Goal: Information Seeking & Learning: Learn about a topic

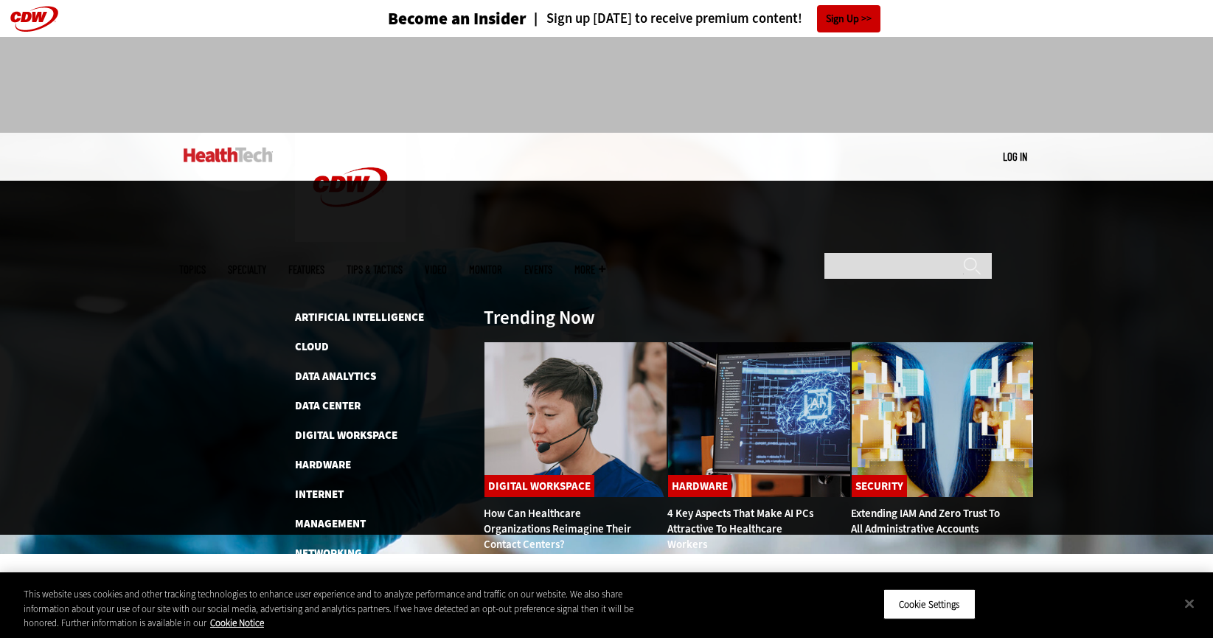
click at [206, 264] on span "Topics" at bounding box center [192, 269] width 27 height 11
click at [344, 310] on link "Artificial Intelligence" at bounding box center [359, 317] width 129 height 15
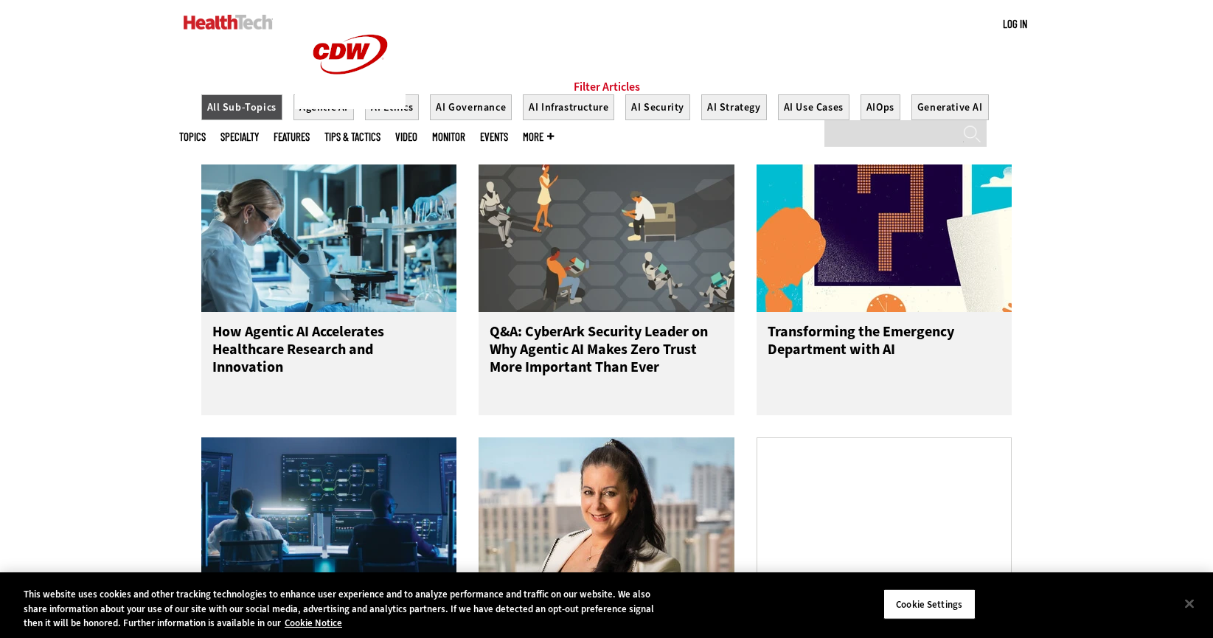
scroll to position [579, 0]
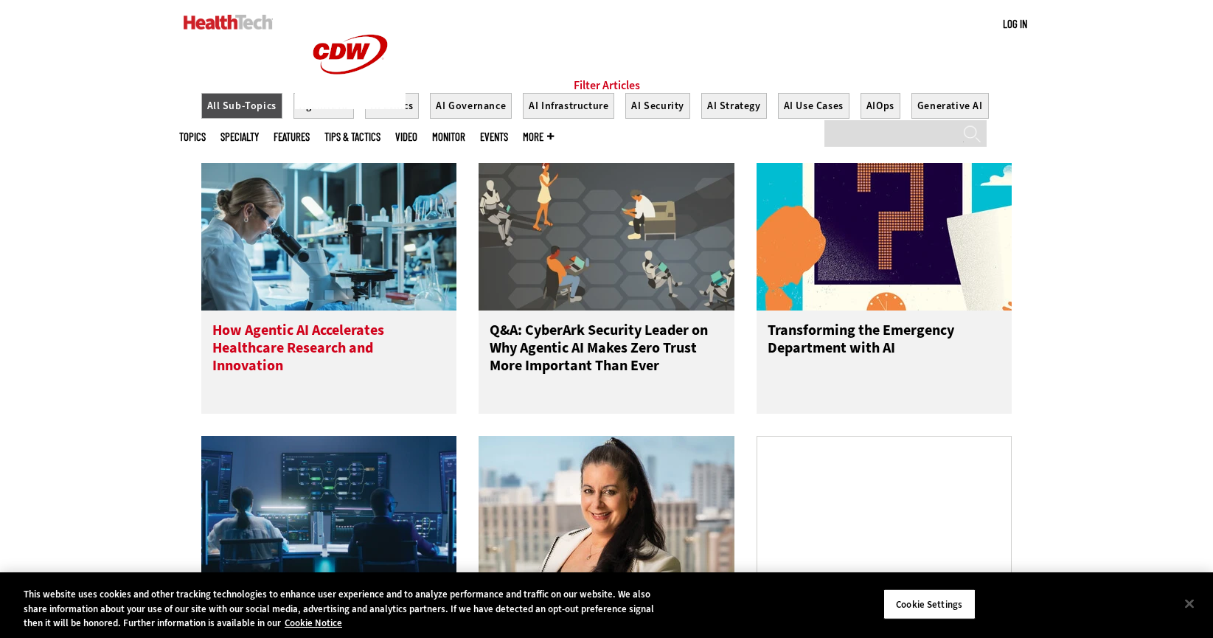
click at [286, 346] on h3 "How Agentic AI Accelerates Healthcare Research and Innovation" at bounding box center [329, 351] width 234 height 59
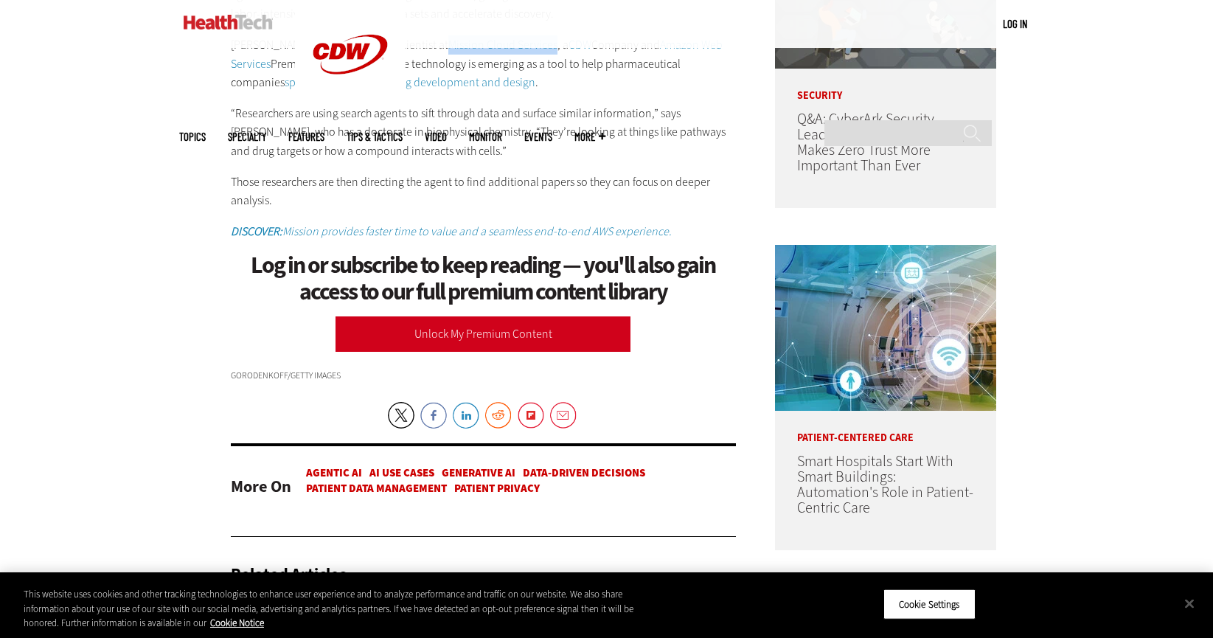
scroll to position [1002, 0]
click at [406, 479] on link "AI Use Cases" at bounding box center [402, 472] width 65 height 15
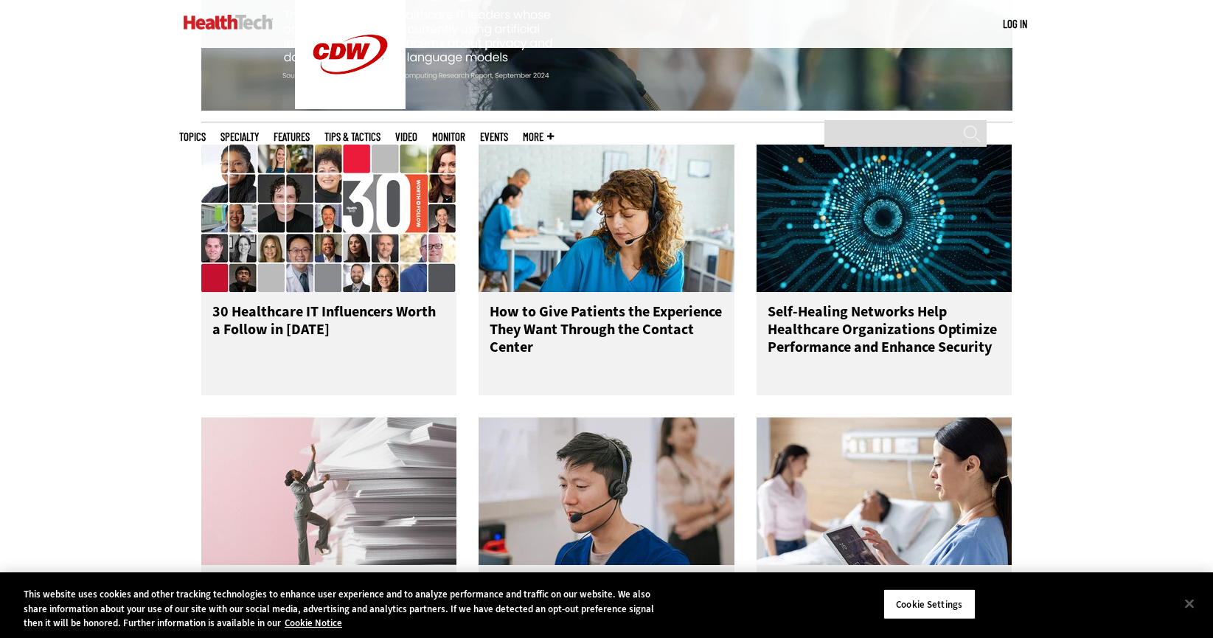
scroll to position [1706, 0]
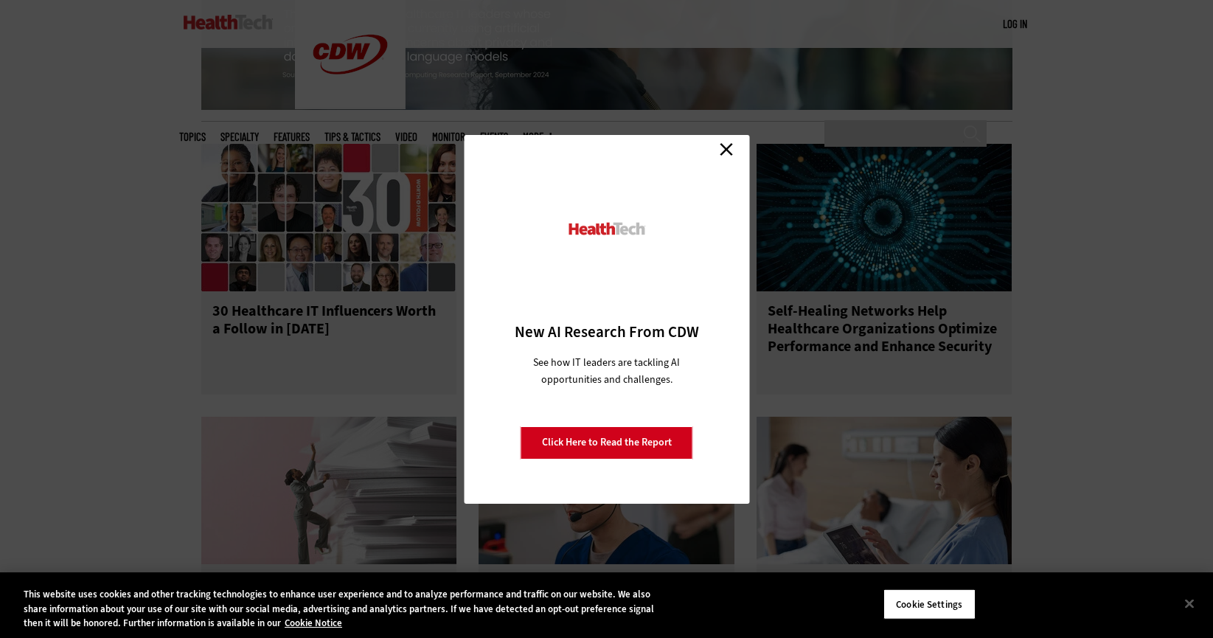
click at [726, 148] on link "Close" at bounding box center [727, 150] width 22 height 22
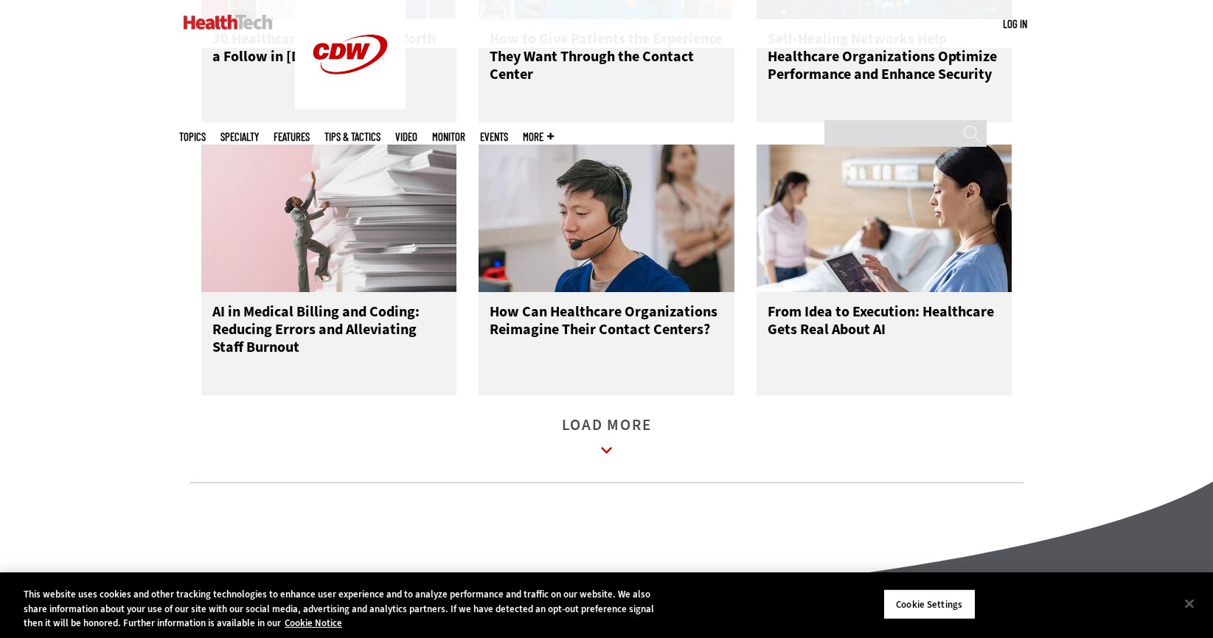
scroll to position [1979, 0]
click at [615, 442] on link "Load More" at bounding box center [607, 439] width 90 height 41
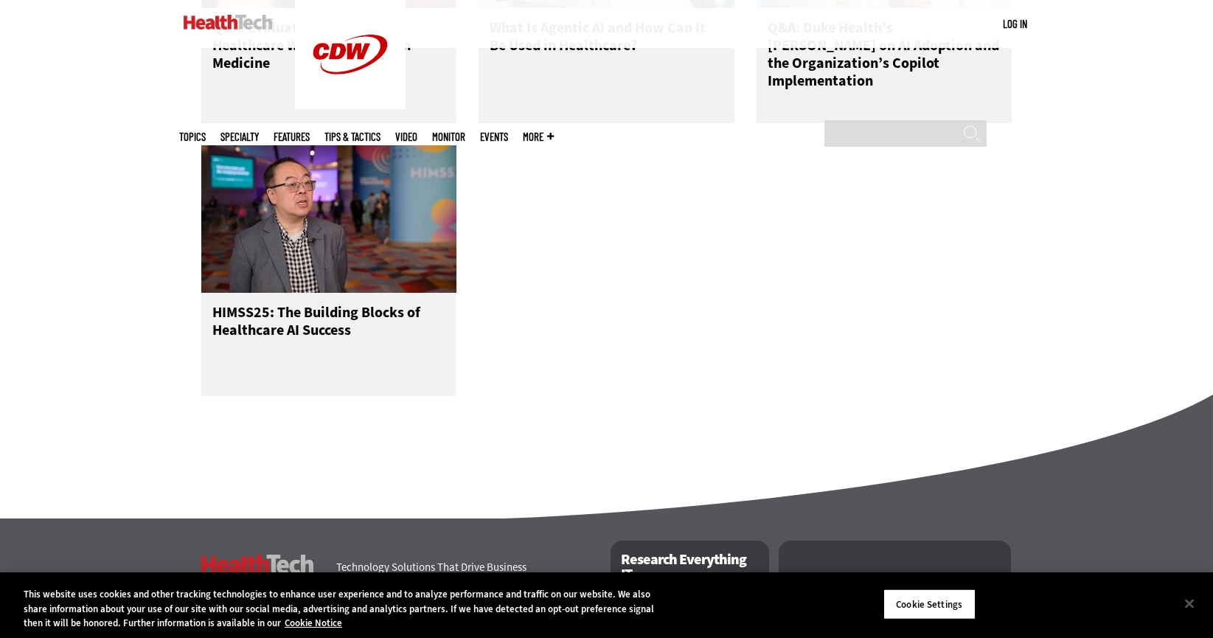
scroll to position [2809, 0]
